Goal: Task Accomplishment & Management: Manage account settings

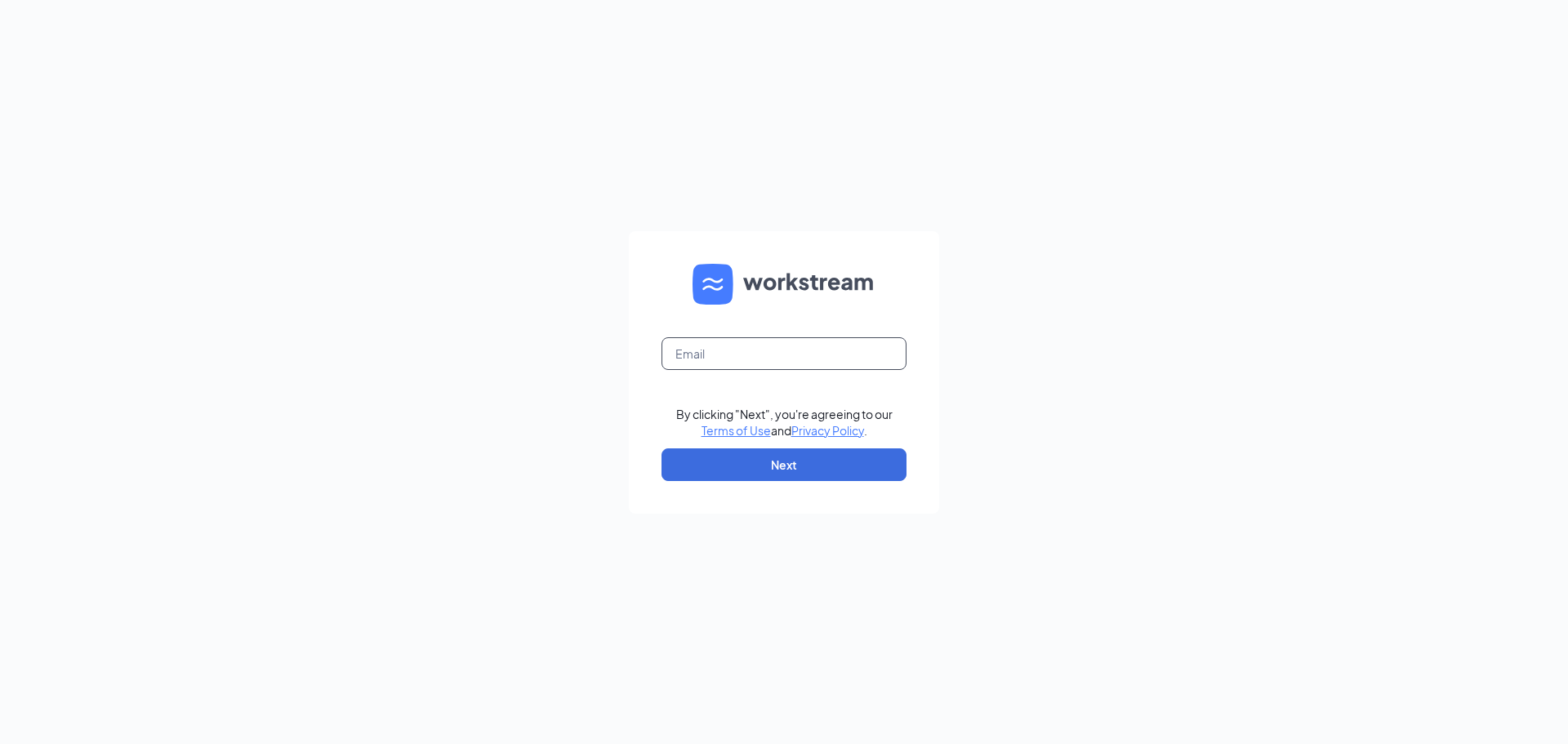
click at [782, 352] on input "text" at bounding box center [784, 353] width 245 height 32
click at [709, 360] on input "text" at bounding box center [784, 353] width 245 height 32
paste input "[PERSON_NAME][EMAIL_ADDRESS][PERSON_NAME][DOMAIN_NAME]"
type input "[PERSON_NAME][EMAIL_ADDRESS][PERSON_NAME][DOMAIN_NAME]"
click at [828, 458] on button "Next" at bounding box center [784, 465] width 245 height 32
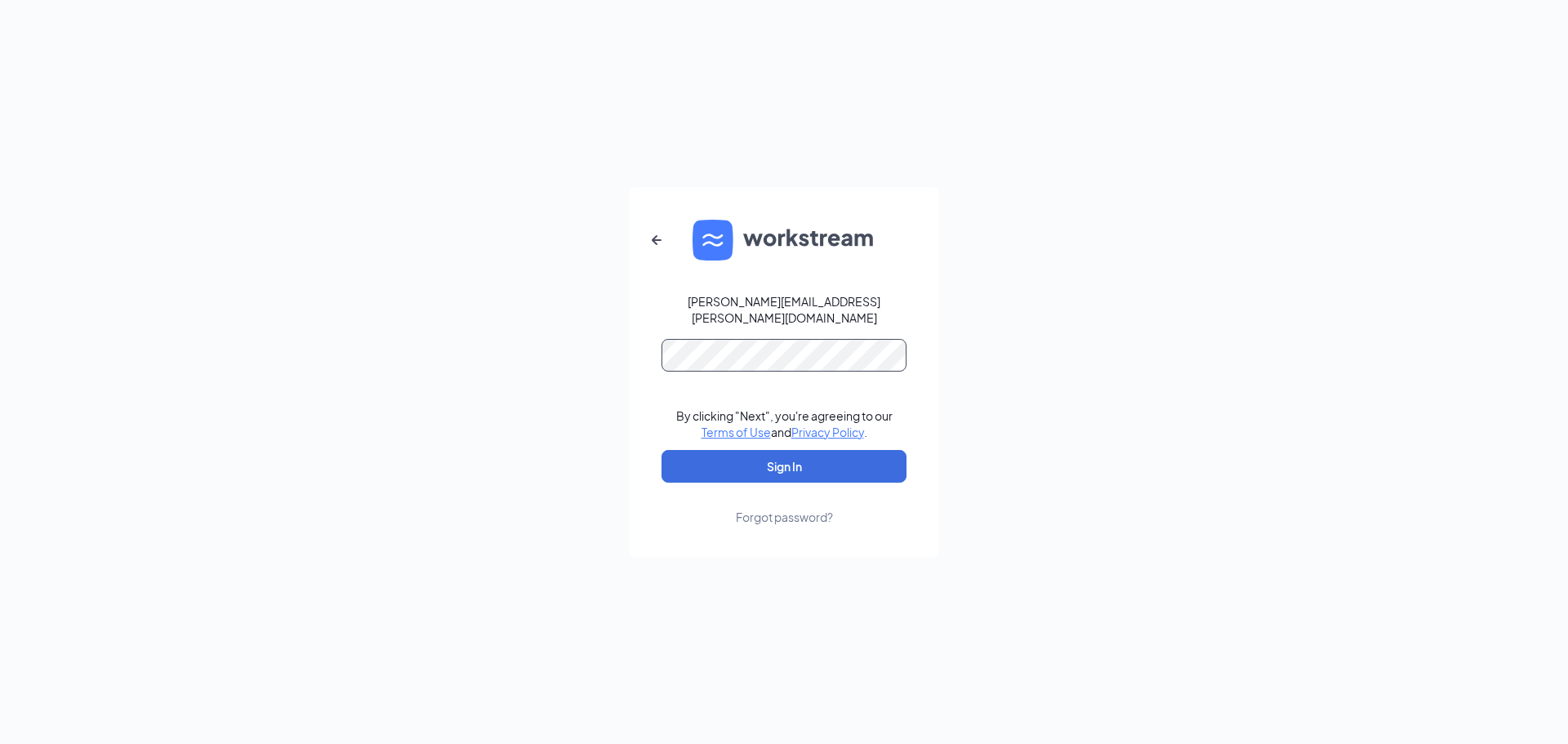
click at [662, 450] on button "Sign In" at bounding box center [784, 466] width 245 height 32
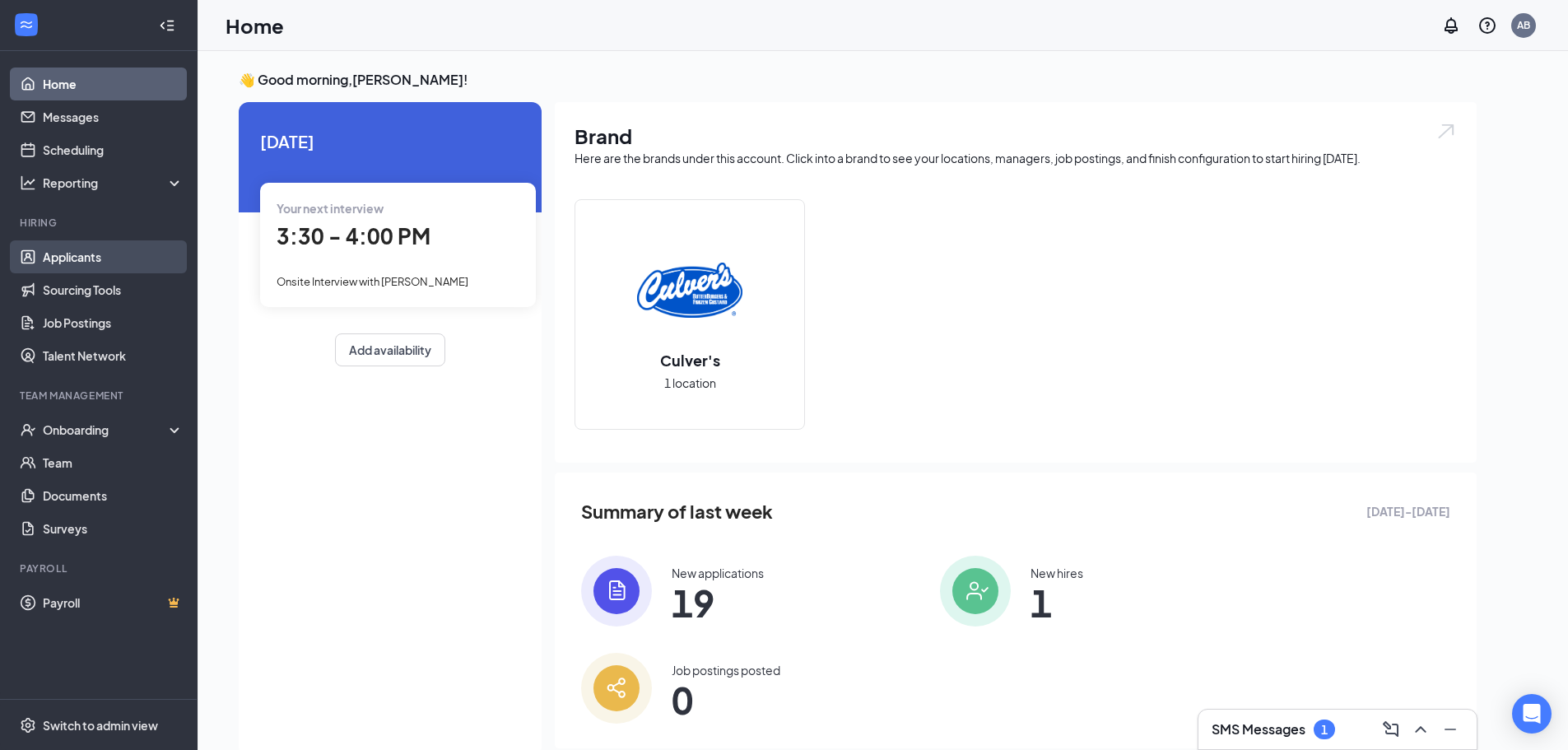
click at [92, 263] on link "Applicants" at bounding box center [113, 256] width 141 height 33
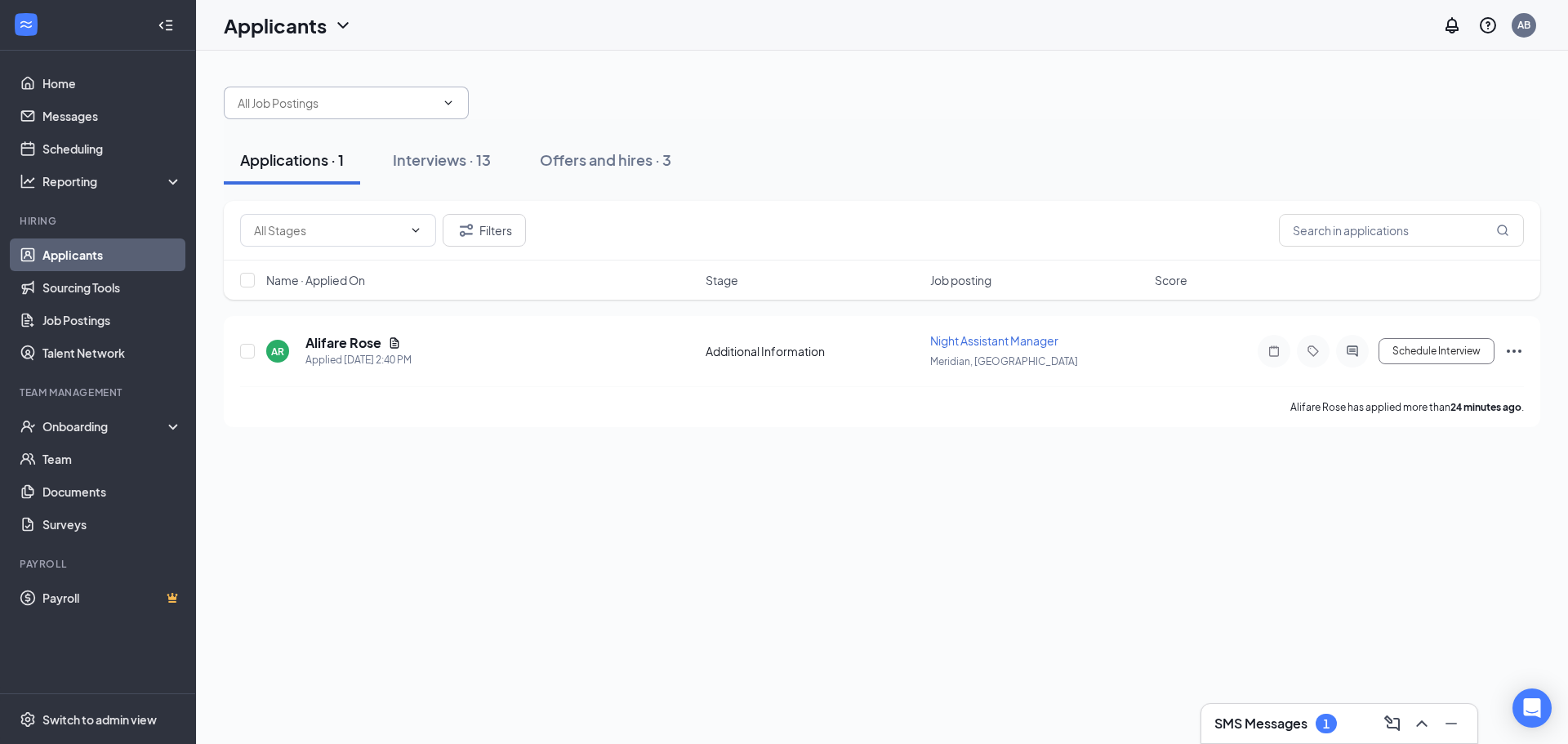
click at [404, 108] on input "text" at bounding box center [336, 102] width 197 height 18
drag, startPoint x: 799, startPoint y: 108, endPoint x: 222, endPoint y: 194, distance: 583.4
click at [783, 112] on div "General Manager (Meridian, [GEOGRAPHIC_DATA]) Part Time Crew Member (Meridian, …" at bounding box center [882, 95] width 1316 height 49
click at [364, 115] on span "General Manager (Meridian, [GEOGRAPHIC_DATA]) Part Time Crew Member (Meridian, …" at bounding box center [346, 102] width 245 height 32
click at [364, 115] on span "General Manager (Meridian, [GEOGRAPHIC_DATA]) Part Time Crew Member (Meridian, …" at bounding box center [346, 102] width 245 height 32
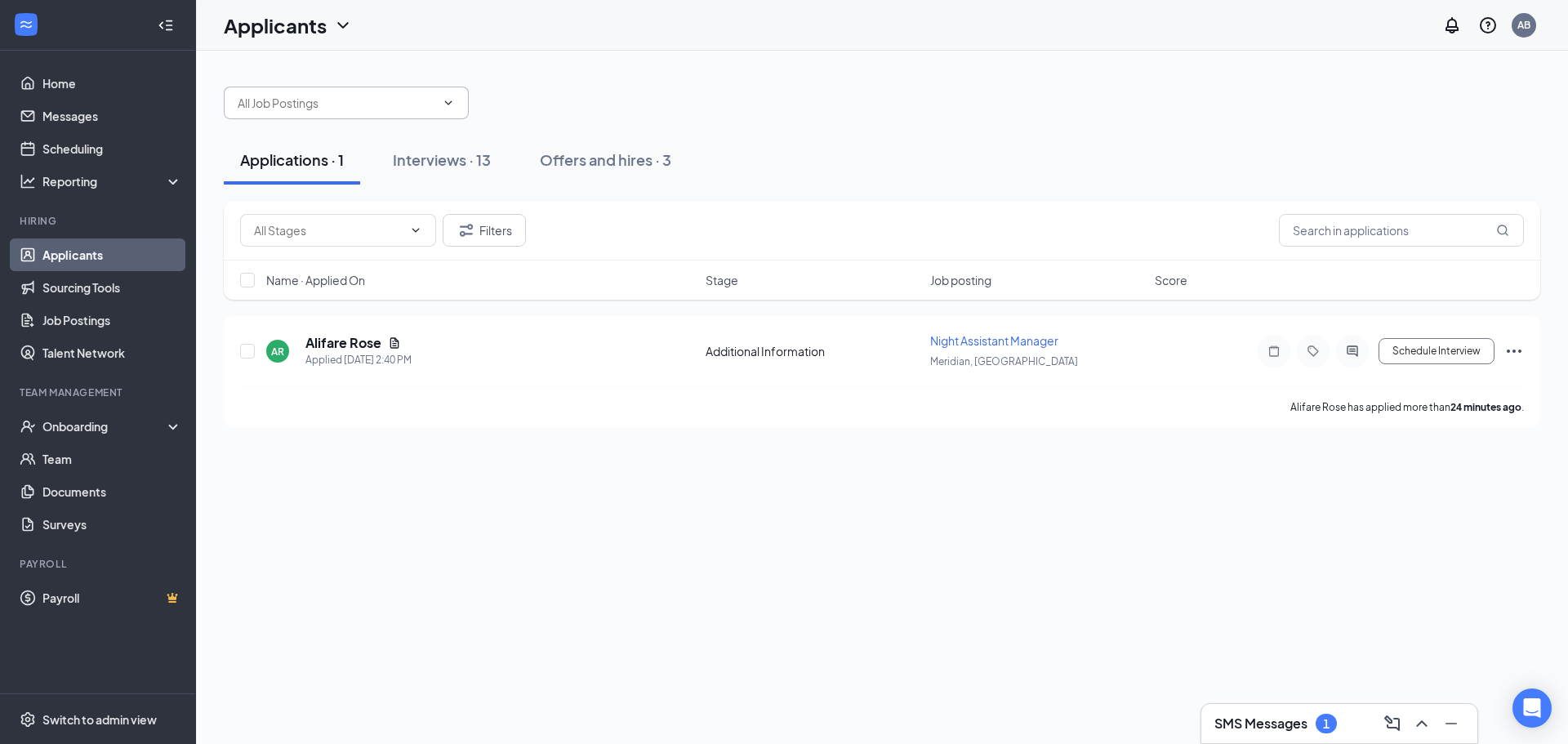
click at [422, 114] on span "General Manager (Meridian, [GEOGRAPHIC_DATA]) Part Time Crew Member (Meridian, …" at bounding box center [346, 102] width 245 height 32
click at [454, 176] on button "Interviews · 13" at bounding box center [442, 160] width 131 height 49
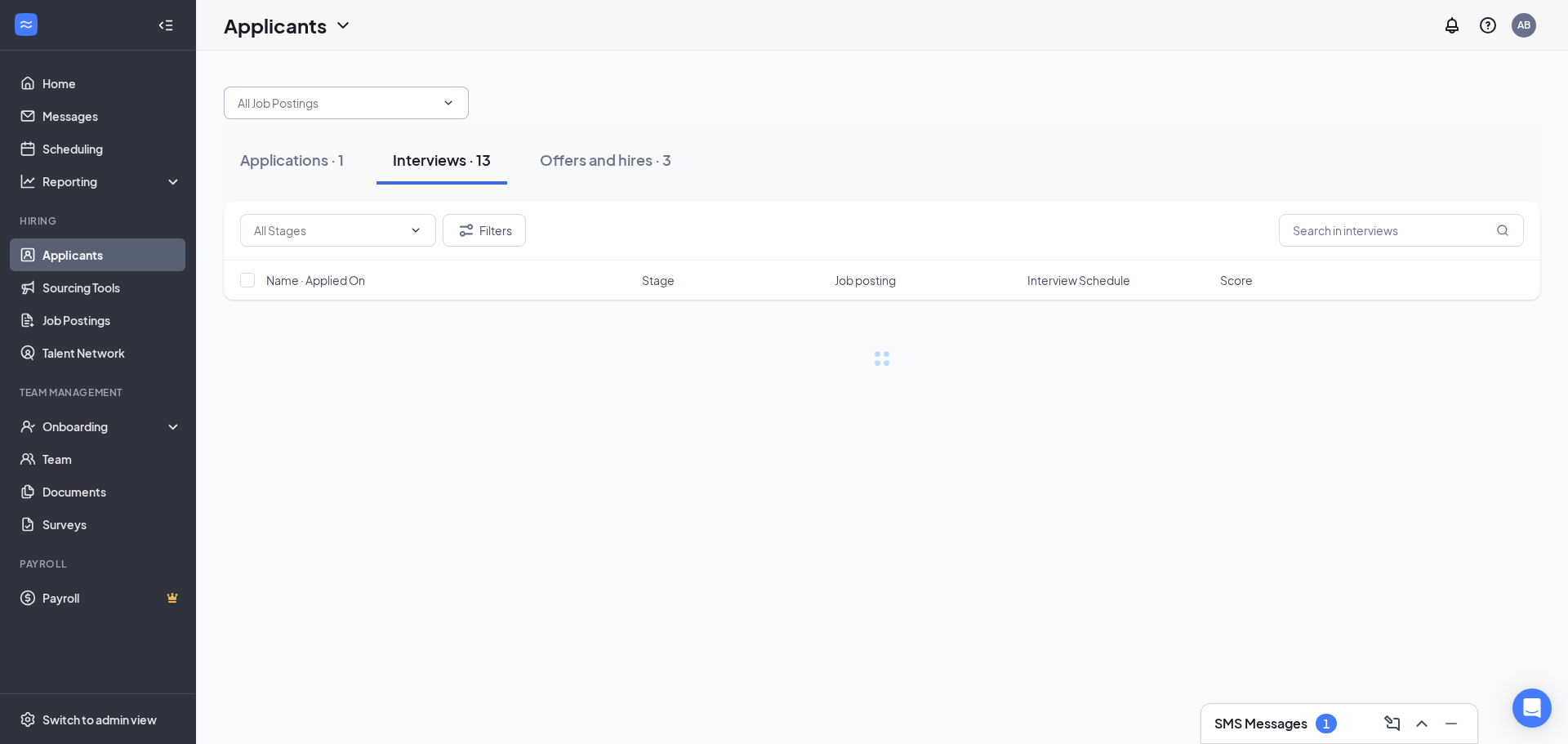
click at [433, 112] on span "General Manager (Meridian, [GEOGRAPHIC_DATA]) Part Time Crew Member (Meridian, …" at bounding box center [346, 102] width 245 height 32
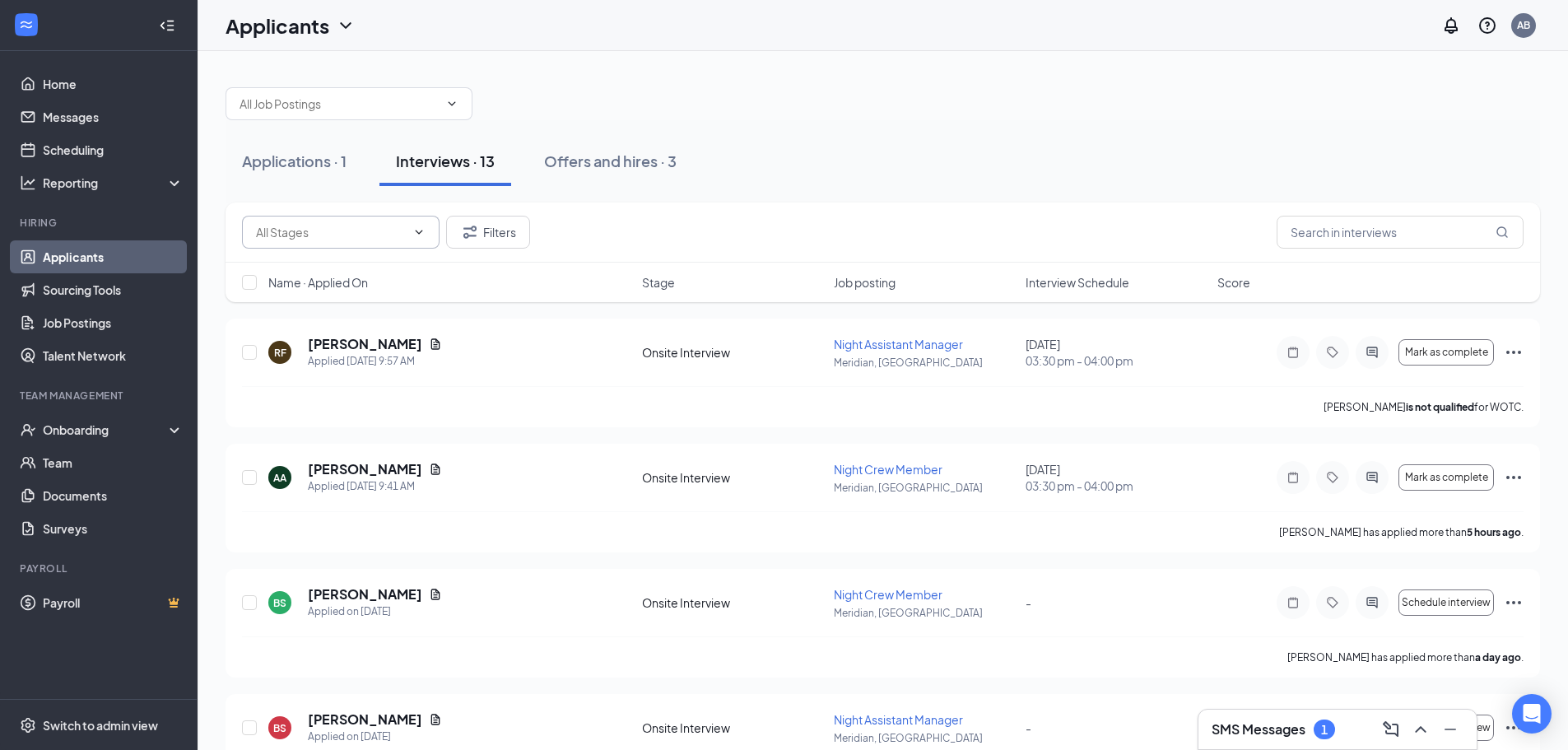
click at [384, 228] on input "text" at bounding box center [331, 232] width 150 height 18
click at [382, 228] on input "text" at bounding box center [331, 232] width 150 height 18
click at [404, 115] on span "General Manager (Meridian, [GEOGRAPHIC_DATA]) Part Time Crew Member (Meridian, …" at bounding box center [349, 103] width 247 height 33
click at [288, 174] on button "Applications · 1" at bounding box center [294, 162] width 138 height 50
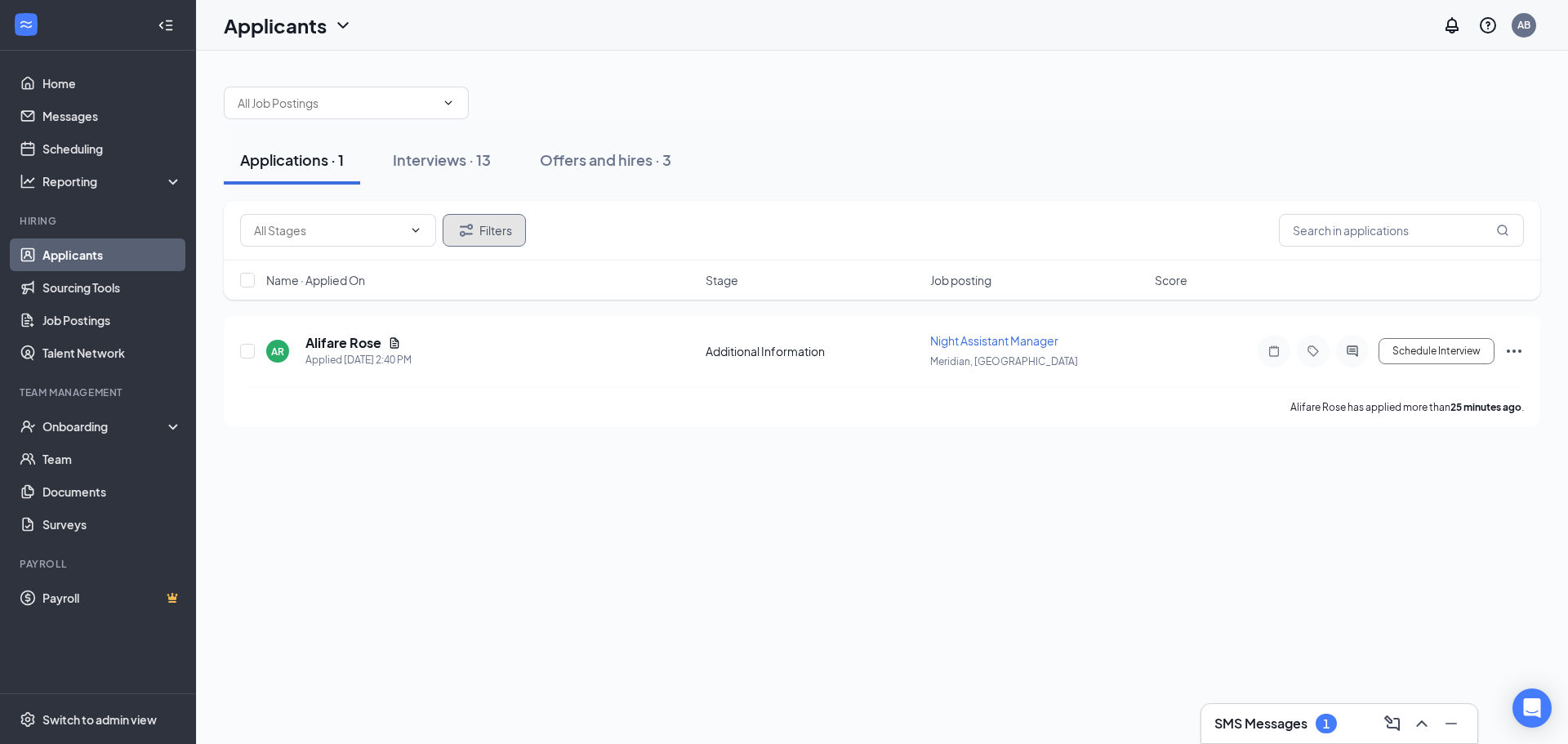
click at [467, 234] on icon "Filter" at bounding box center [467, 230] width 13 height 12
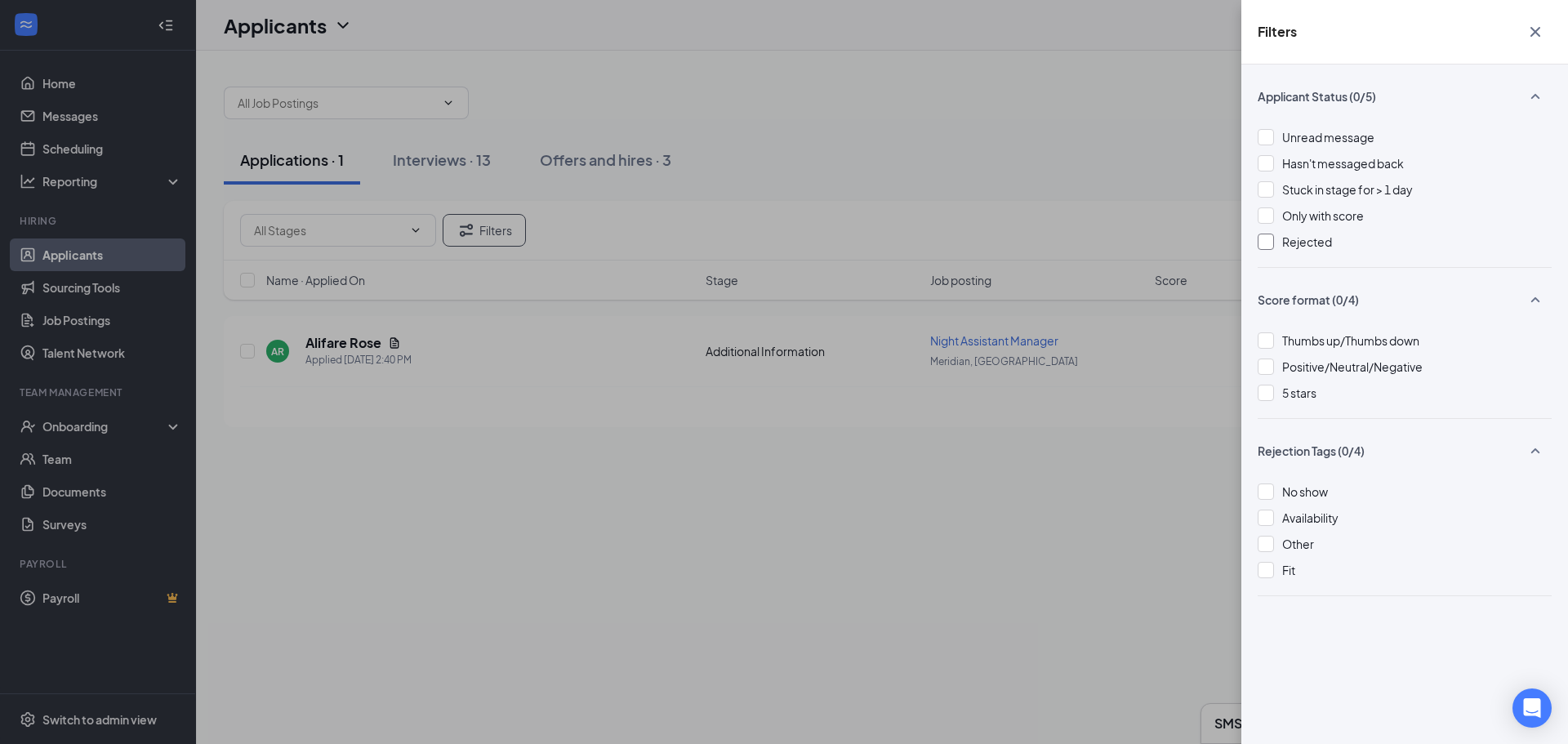
click at [1271, 242] on div at bounding box center [1265, 241] width 16 height 16
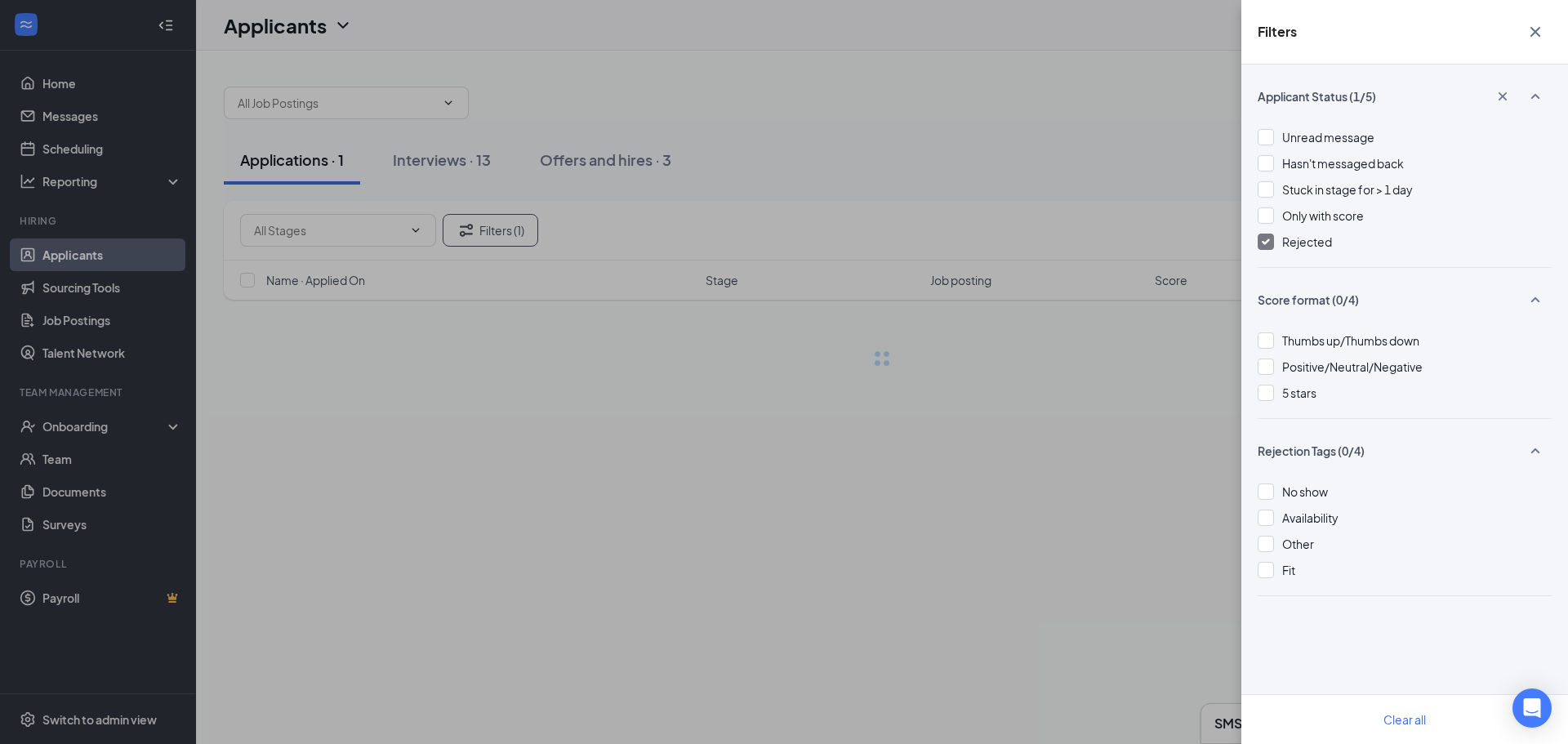
click at [980, 118] on div "Filters Applicant Status (1/5) Unread message Hasn't messaged back Stuck in sta…" at bounding box center [784, 372] width 1568 height 744
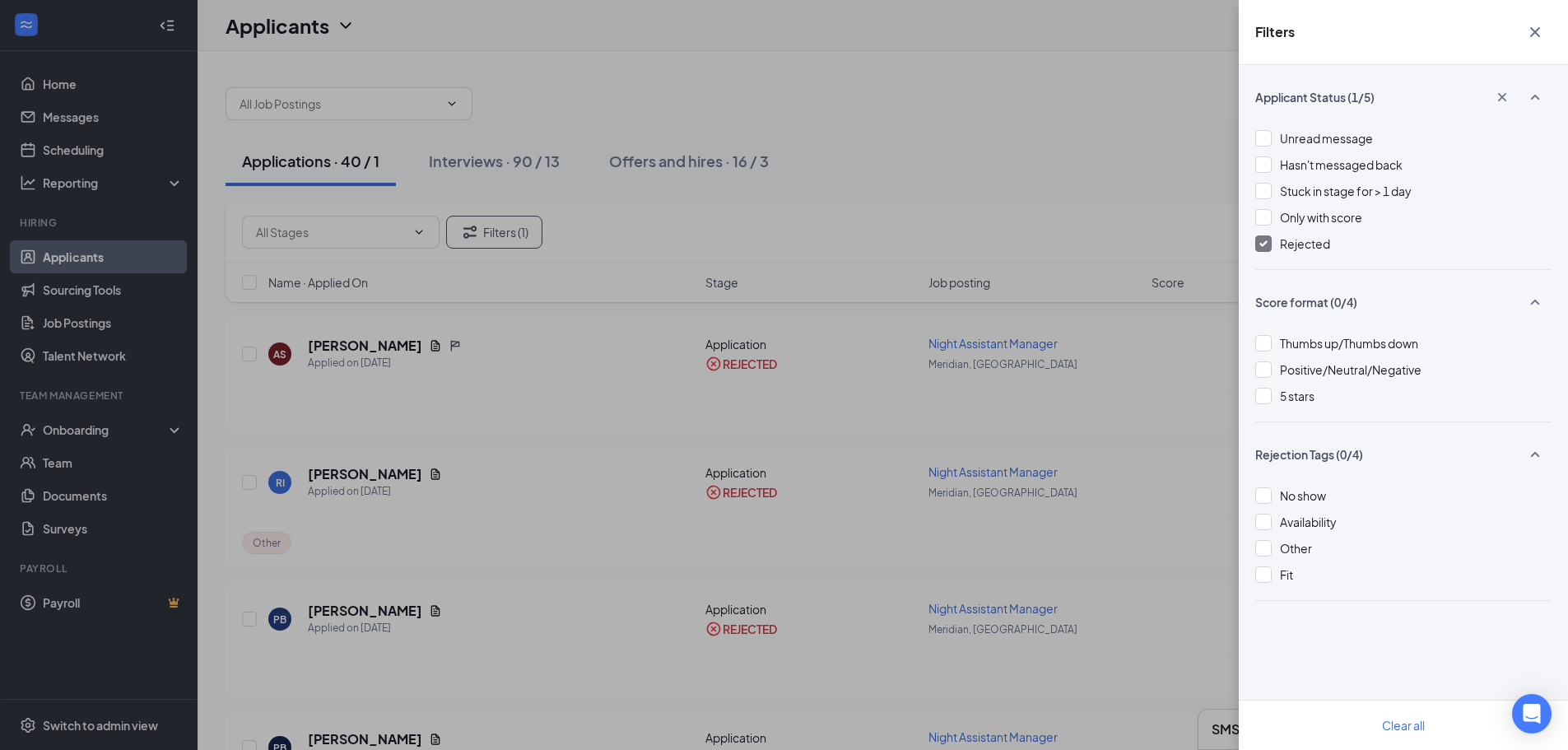
drag, startPoint x: 1542, startPoint y: 29, endPoint x: 1514, endPoint y: 31, distance: 28.1
click at [1539, 29] on icon "Cross" at bounding box center [1535, 32] width 20 height 20
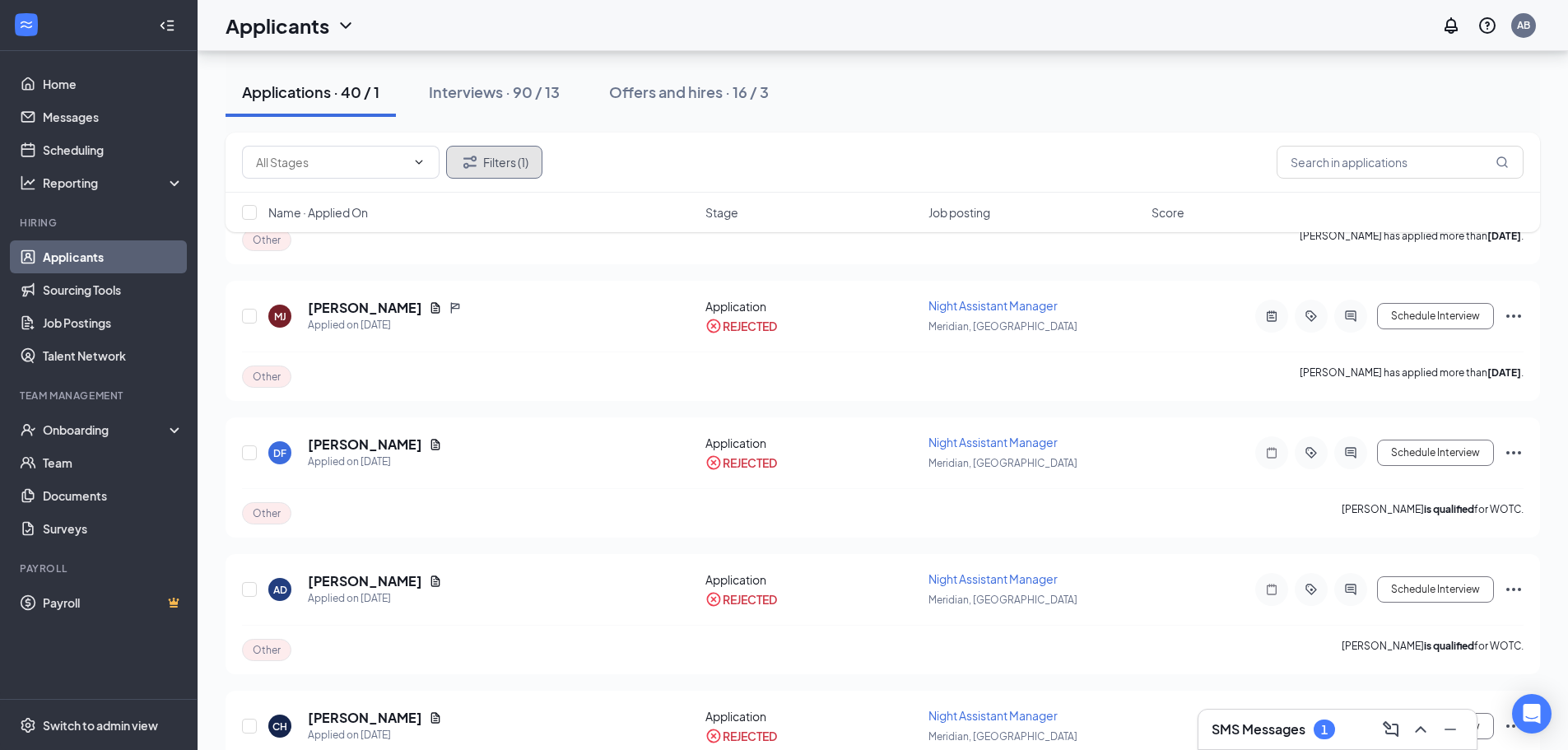
scroll to position [1894, 0]
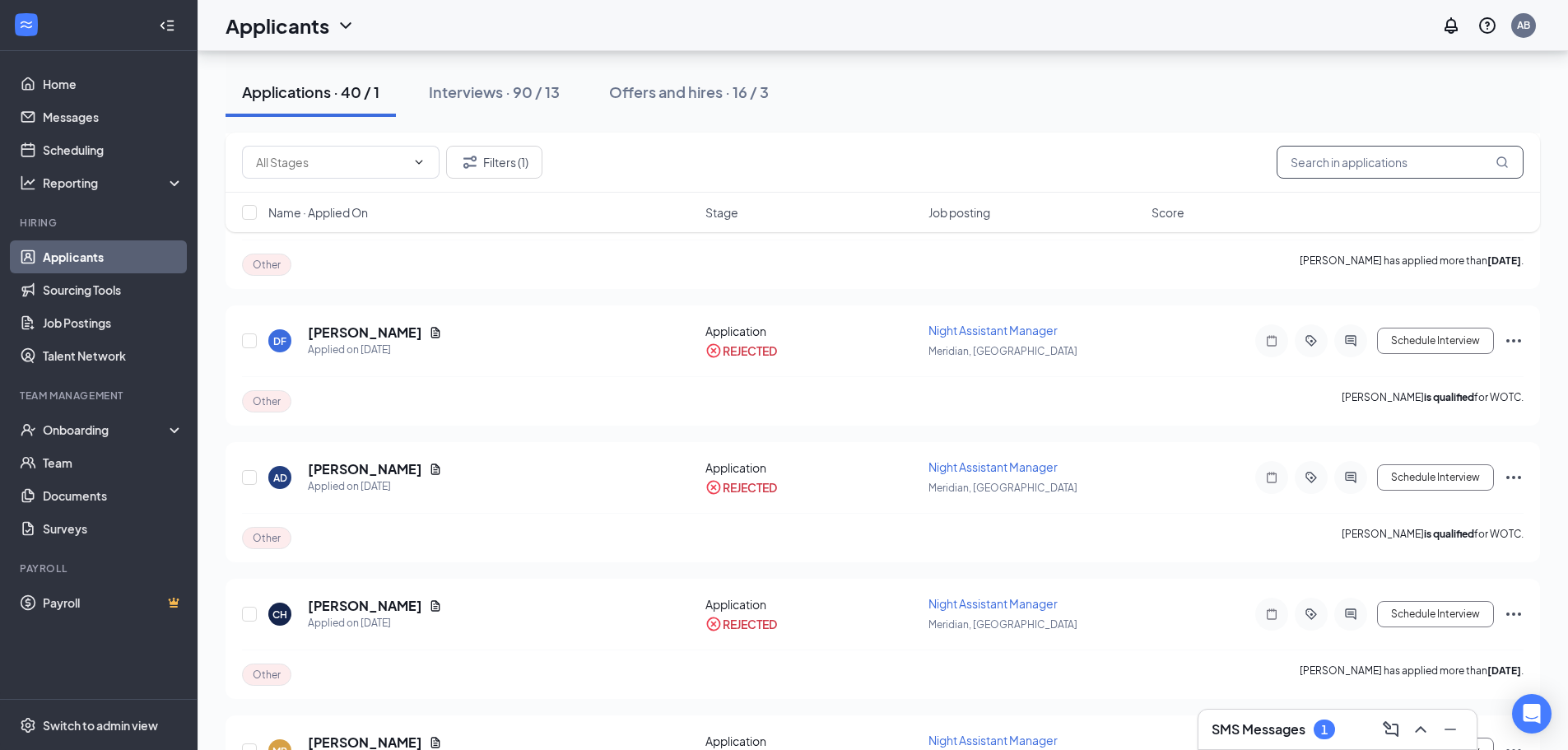
click at [1368, 155] on input "text" at bounding box center [1400, 162] width 247 height 33
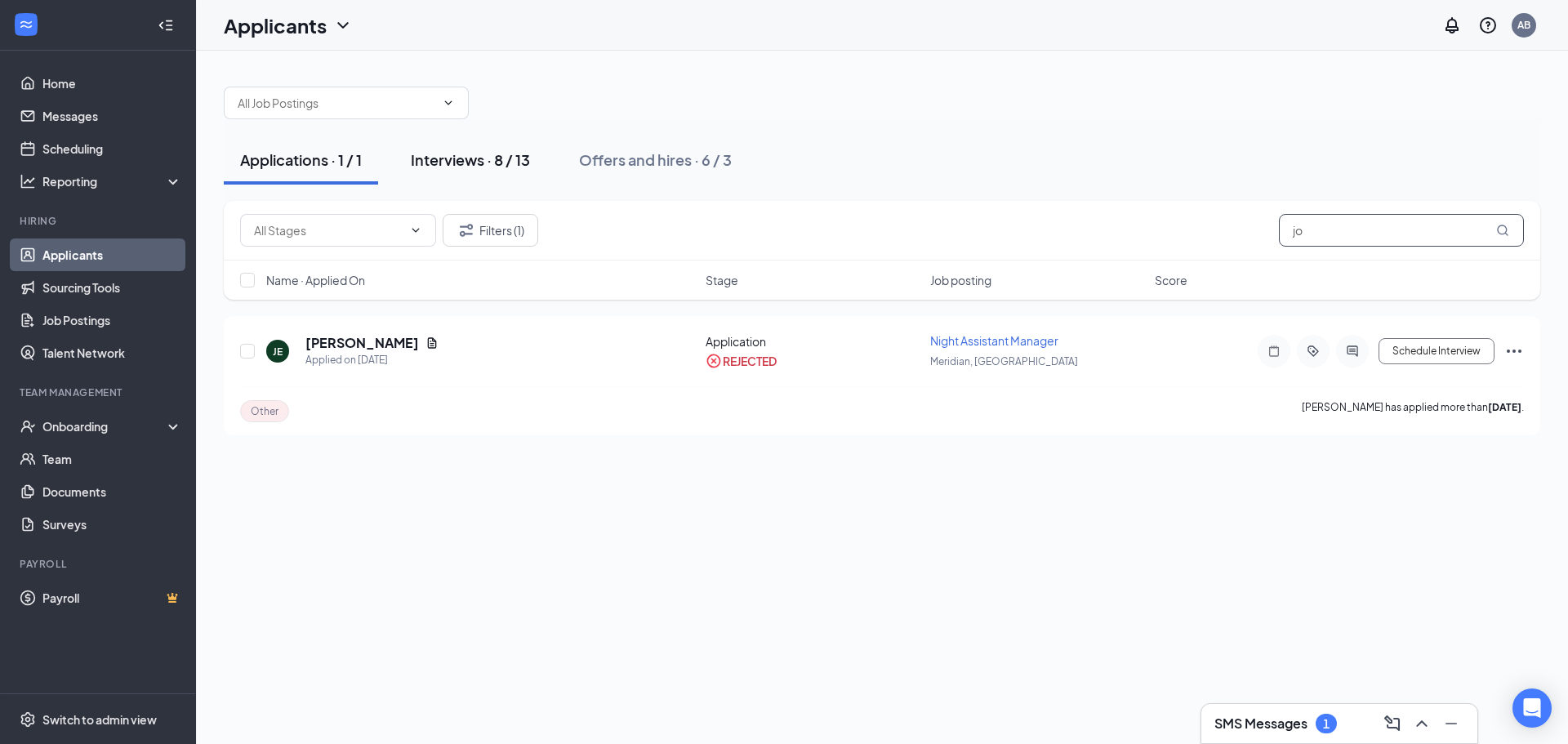
type input "jo"
click at [524, 156] on div "Interviews · 8 / 13" at bounding box center [471, 160] width 120 height 21
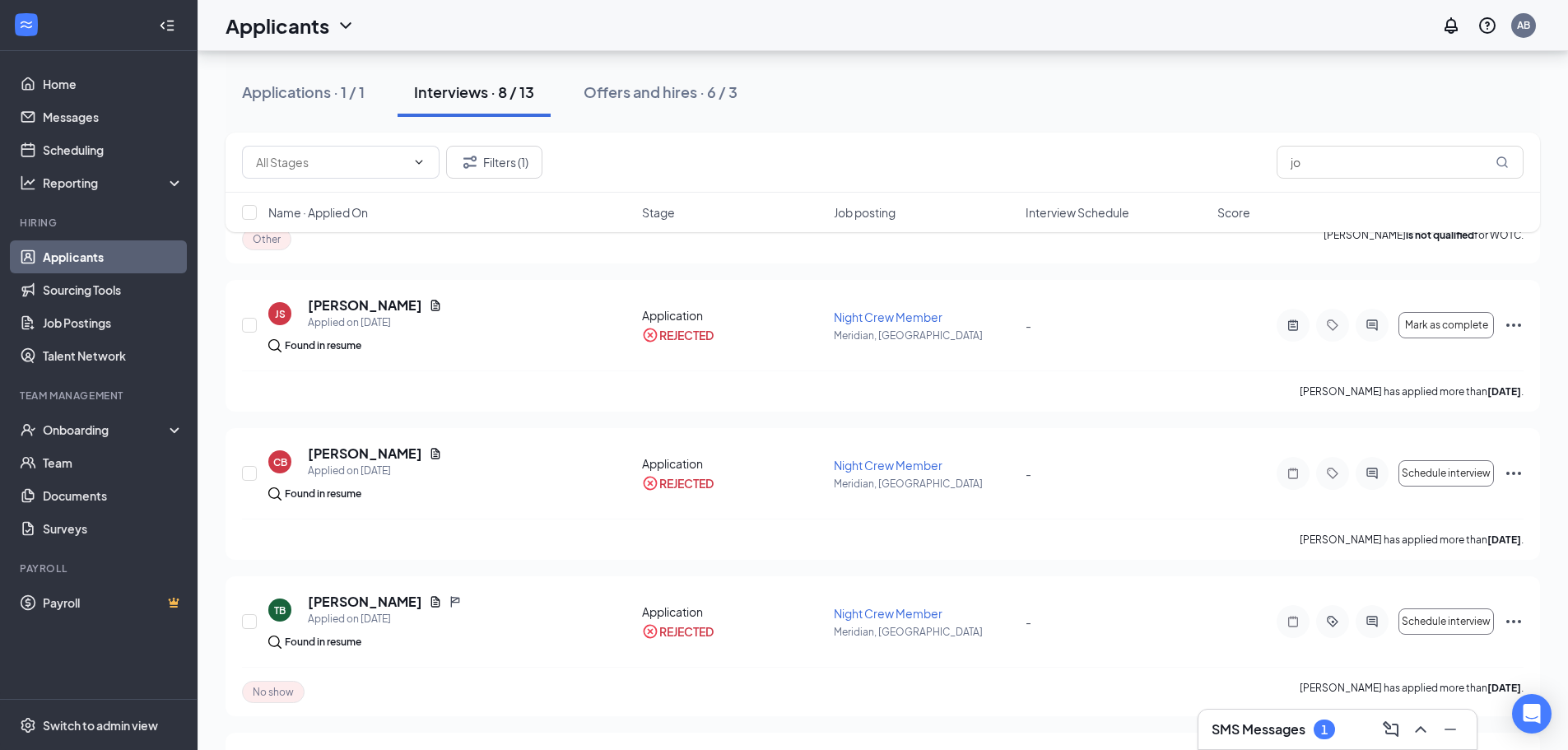
scroll to position [466, 0]
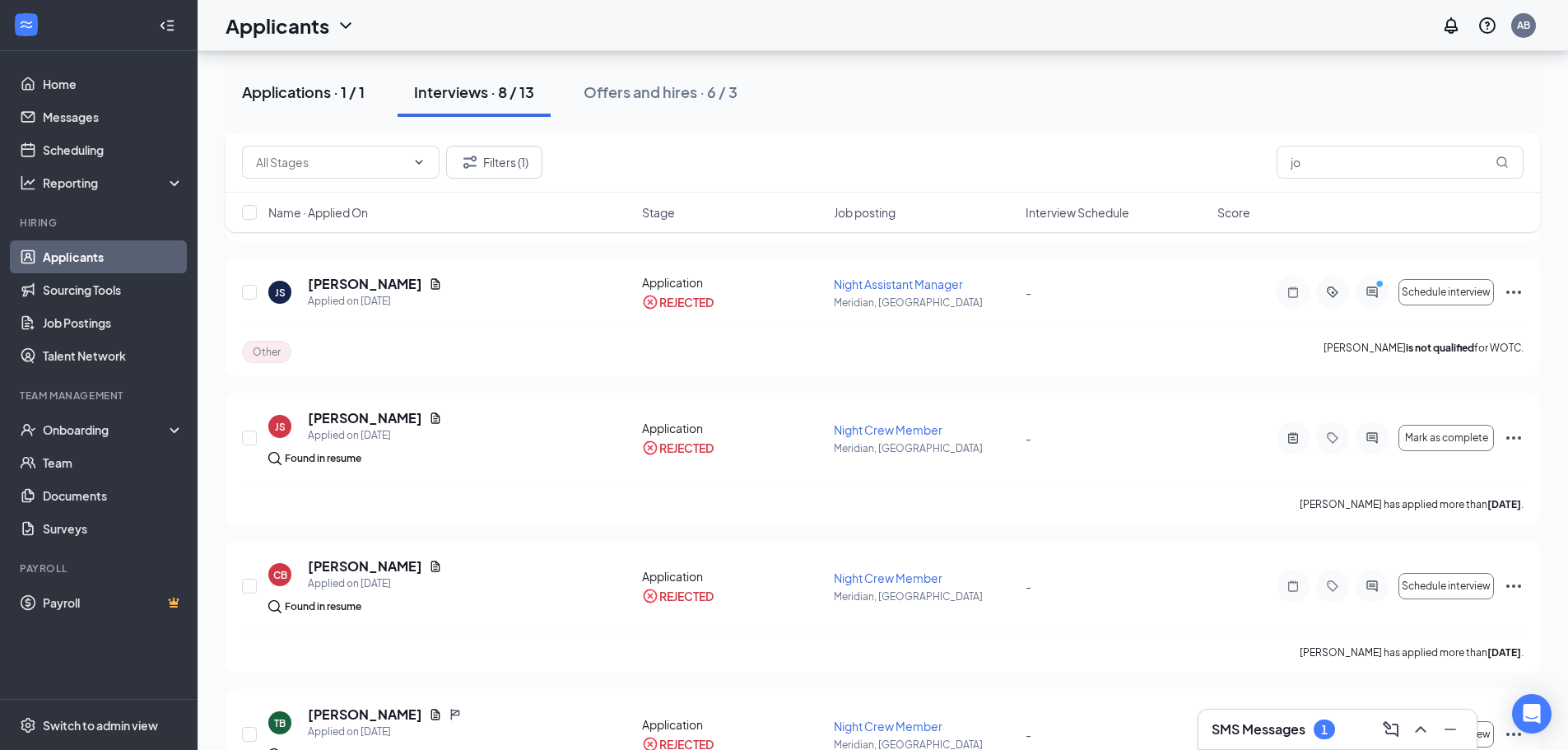
click at [327, 98] on div "Applications · 1 / 1" at bounding box center [303, 92] width 122 height 21
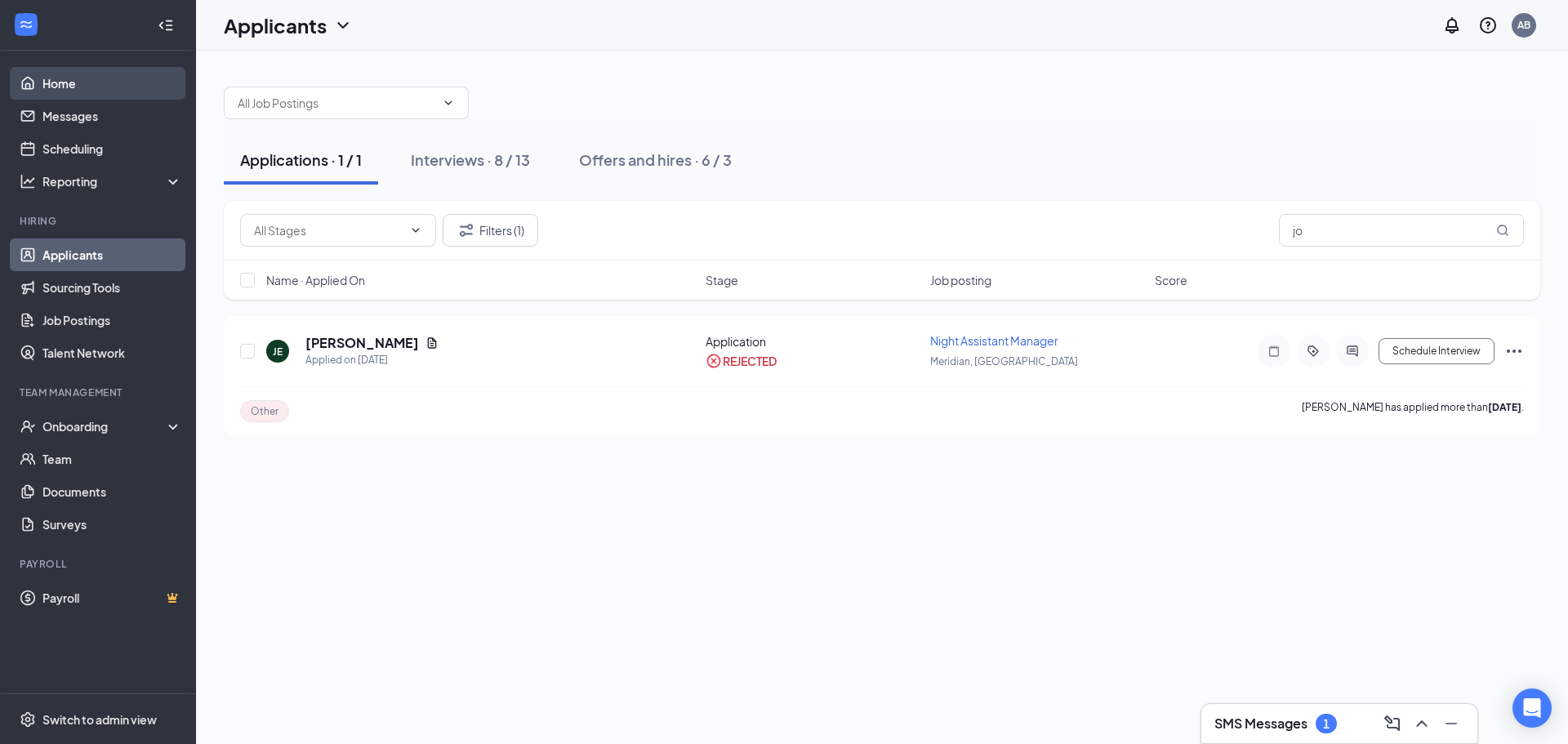
click at [56, 82] on link "Home" at bounding box center [112, 84] width 140 height 32
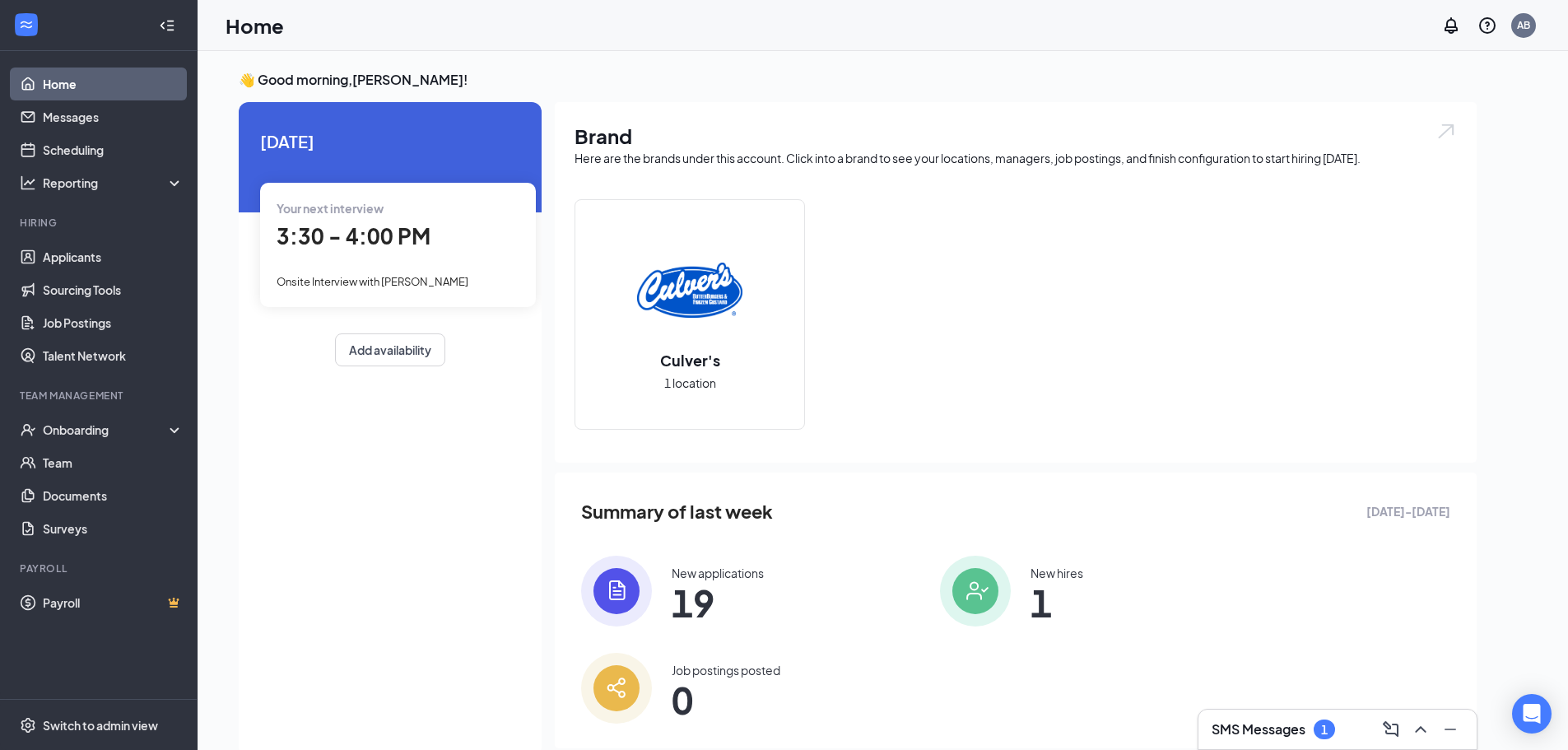
click at [379, 194] on div "Your next interview 3:30 - 4:00 PM Onsite Interview with [PERSON_NAME]" at bounding box center [398, 244] width 275 height 123
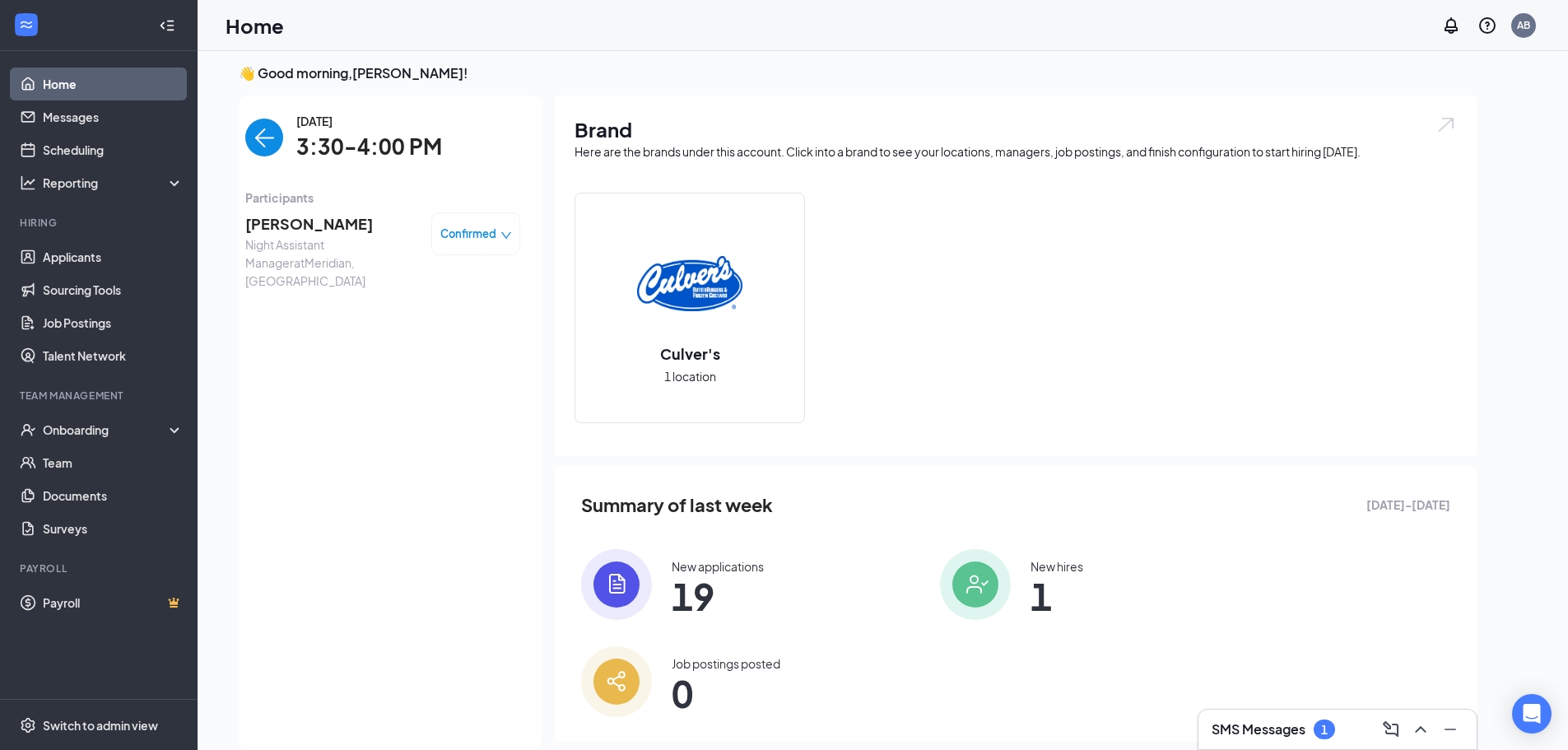
click at [103, 86] on link "Home" at bounding box center [113, 84] width 141 height 33
